Goal: Information Seeking & Learning: Learn about a topic

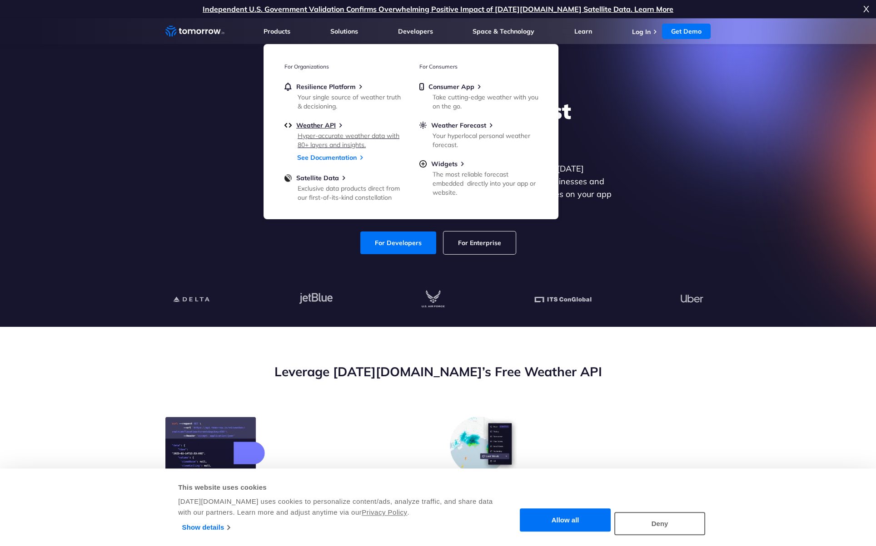
click at [314, 133] on div "Hyper-accurate weather data with 80+ layers and insights." at bounding box center [350, 140] width 106 height 18
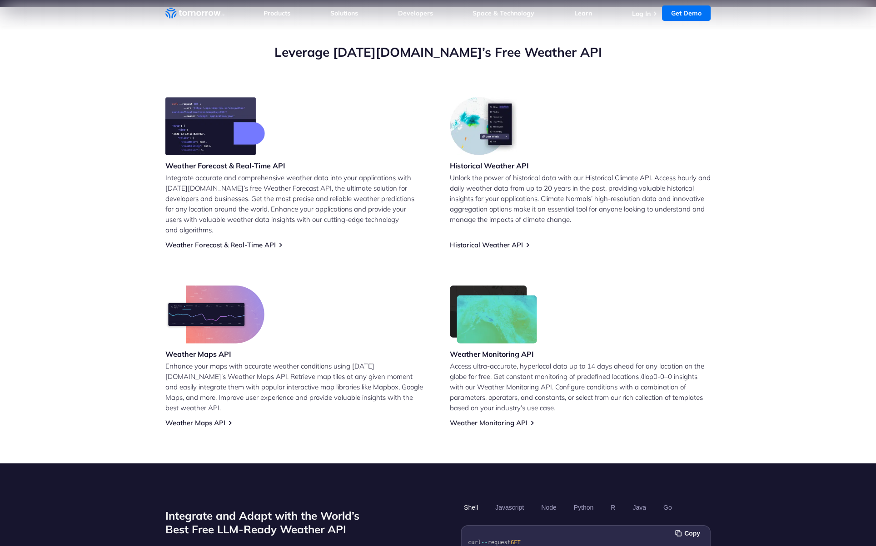
scroll to position [356, 0]
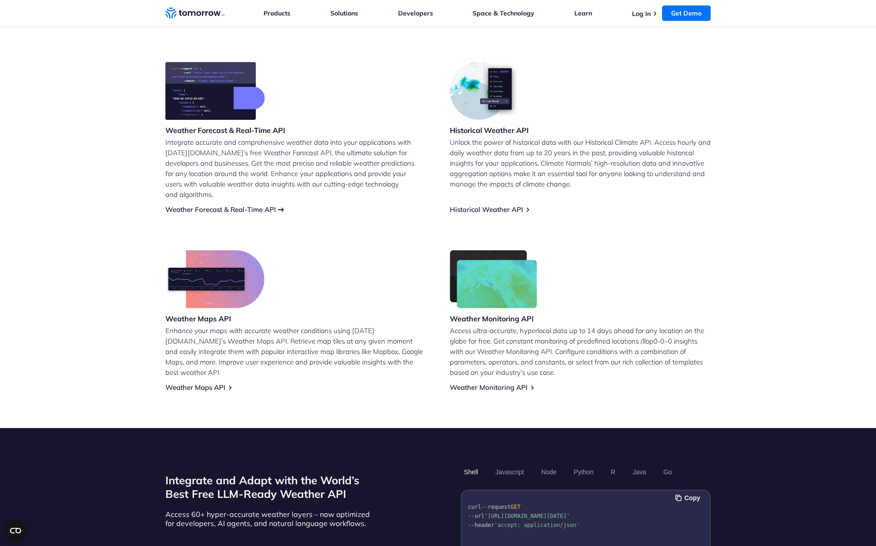
click at [249, 205] on link "Weather Forecast & Real-Time API" at bounding box center [220, 209] width 110 height 9
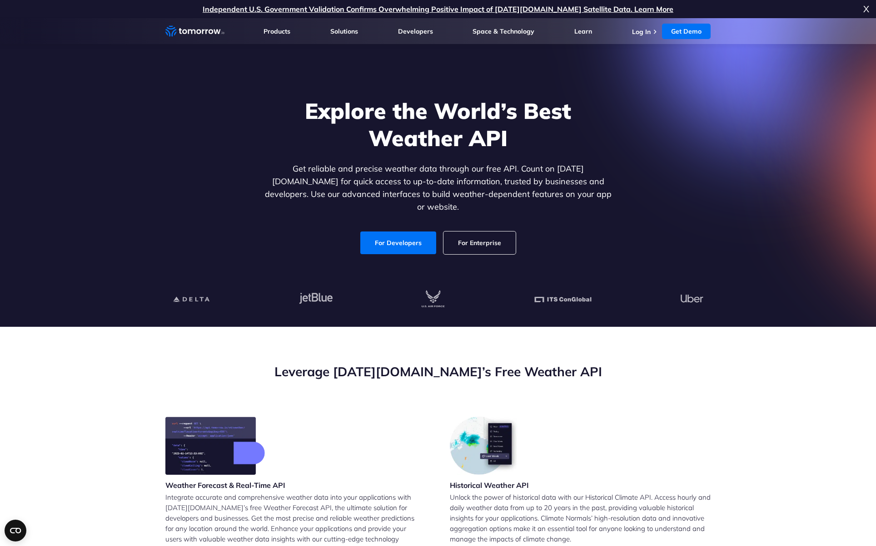
scroll to position [254, 0]
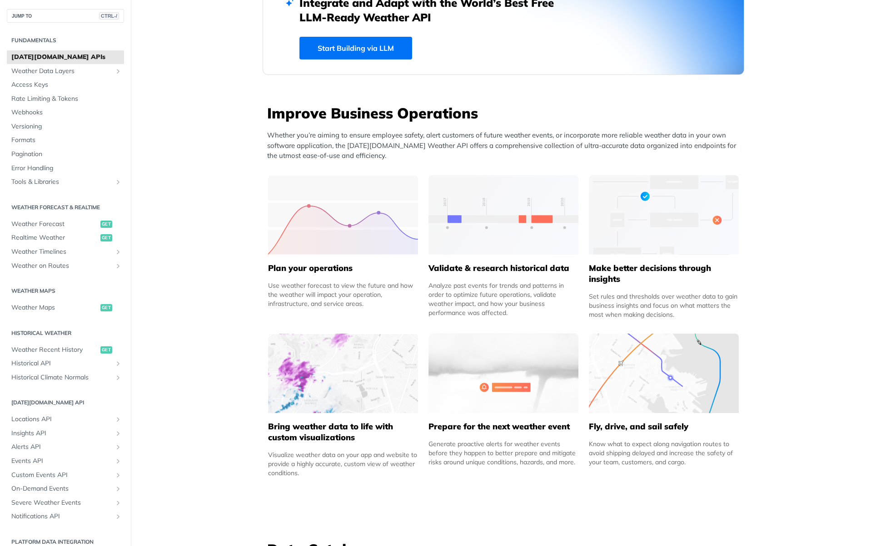
scroll to position [251, 0]
